Goal: Task Accomplishment & Management: Use online tool/utility

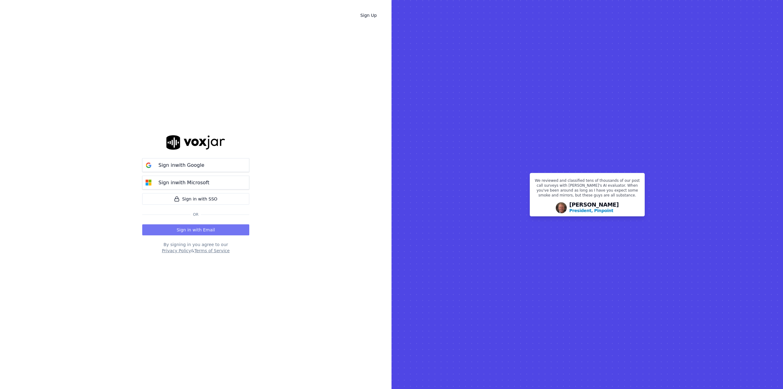
click at [184, 233] on button "Sign in with Email" at bounding box center [195, 229] width 107 height 11
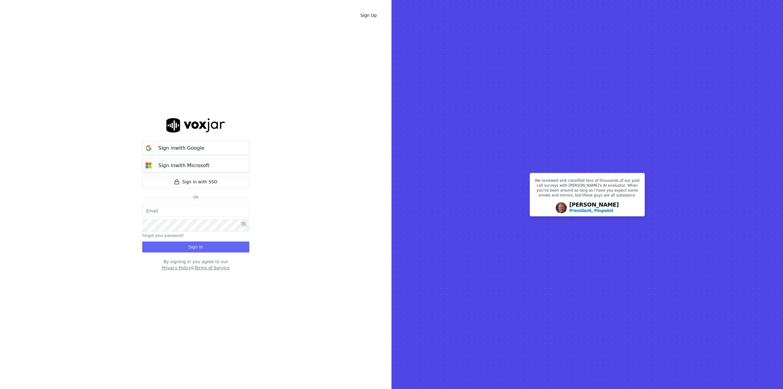
type input "graeme.sibley@crimestoppers-uk.org"
click at [190, 245] on button "Sign In" at bounding box center [195, 246] width 107 height 11
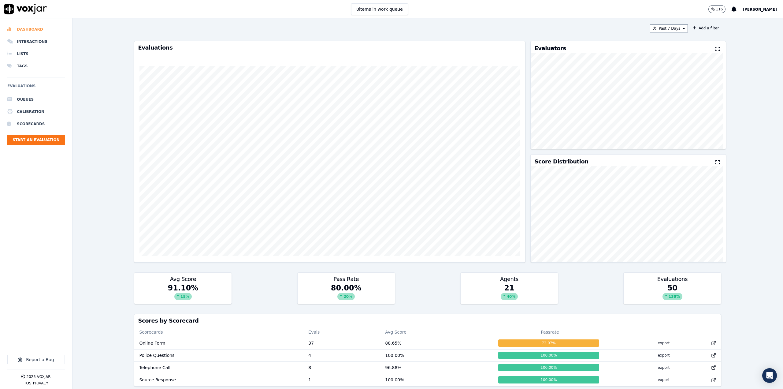
click at [27, 24] on li "Dashboard" at bounding box center [36, 29] width 58 height 12
click at [31, 27] on li "Dashboard" at bounding box center [36, 29] width 58 height 12
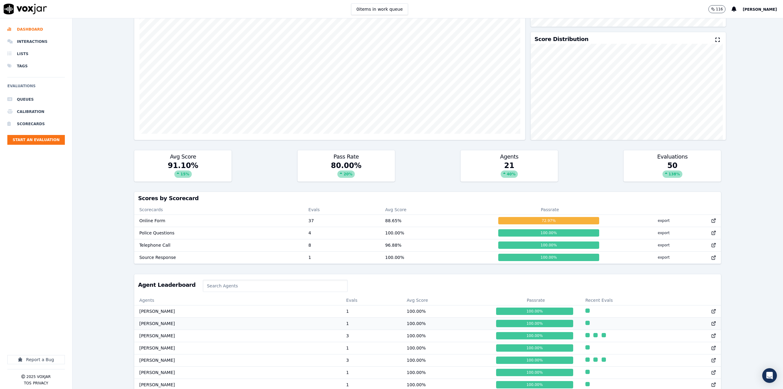
scroll to position [245, 0]
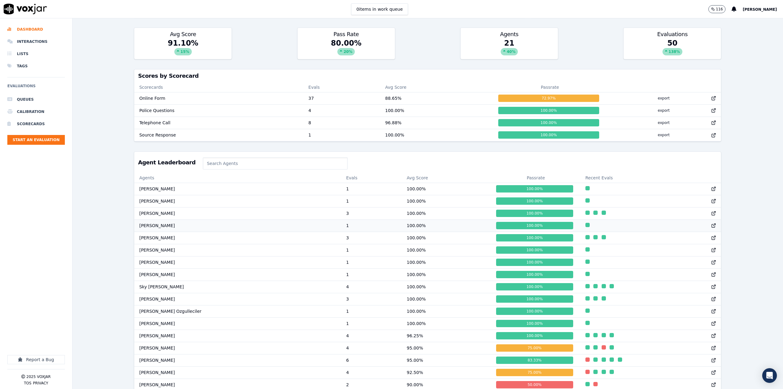
click at [166, 226] on td "[PERSON_NAME]" at bounding box center [237, 225] width 207 height 12
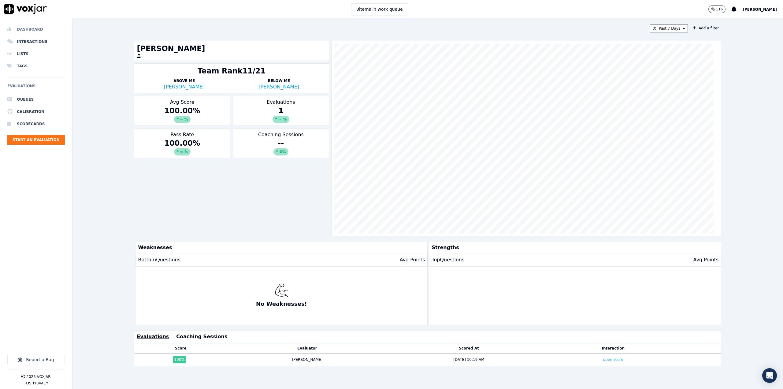
click at [17, 30] on li "Dashboard" at bounding box center [36, 29] width 58 height 12
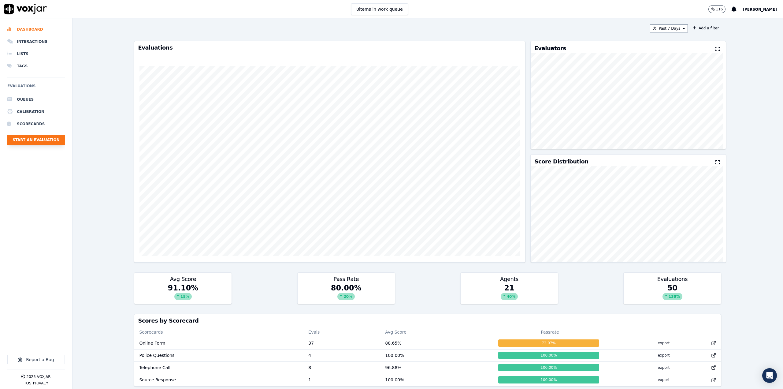
click at [43, 140] on button "Start an Evaluation" at bounding box center [36, 140] width 58 height 10
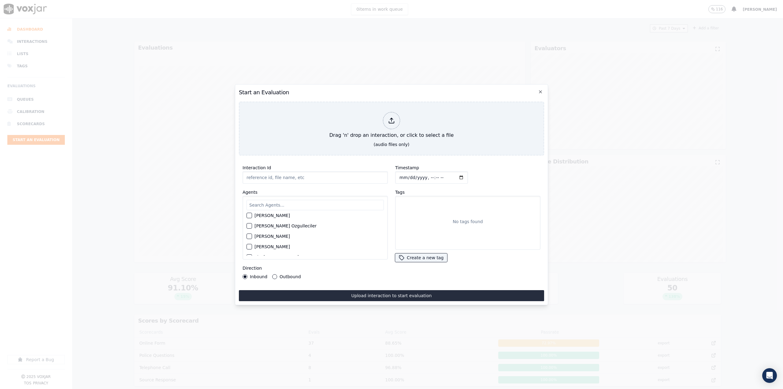
scroll to position [509, 0]
